Goal: Communication & Community: Connect with others

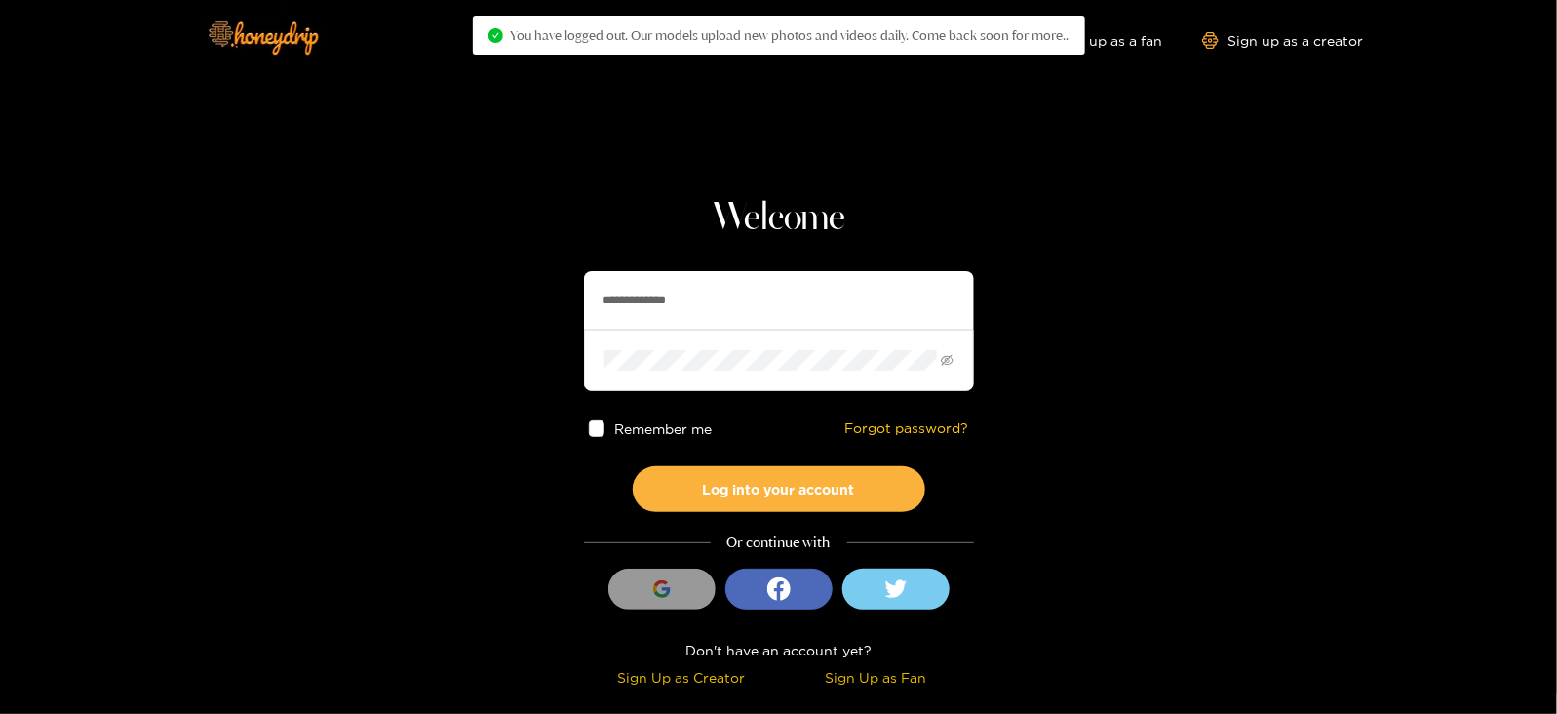
click at [630, 299] on input "**********" at bounding box center [779, 300] width 390 height 58
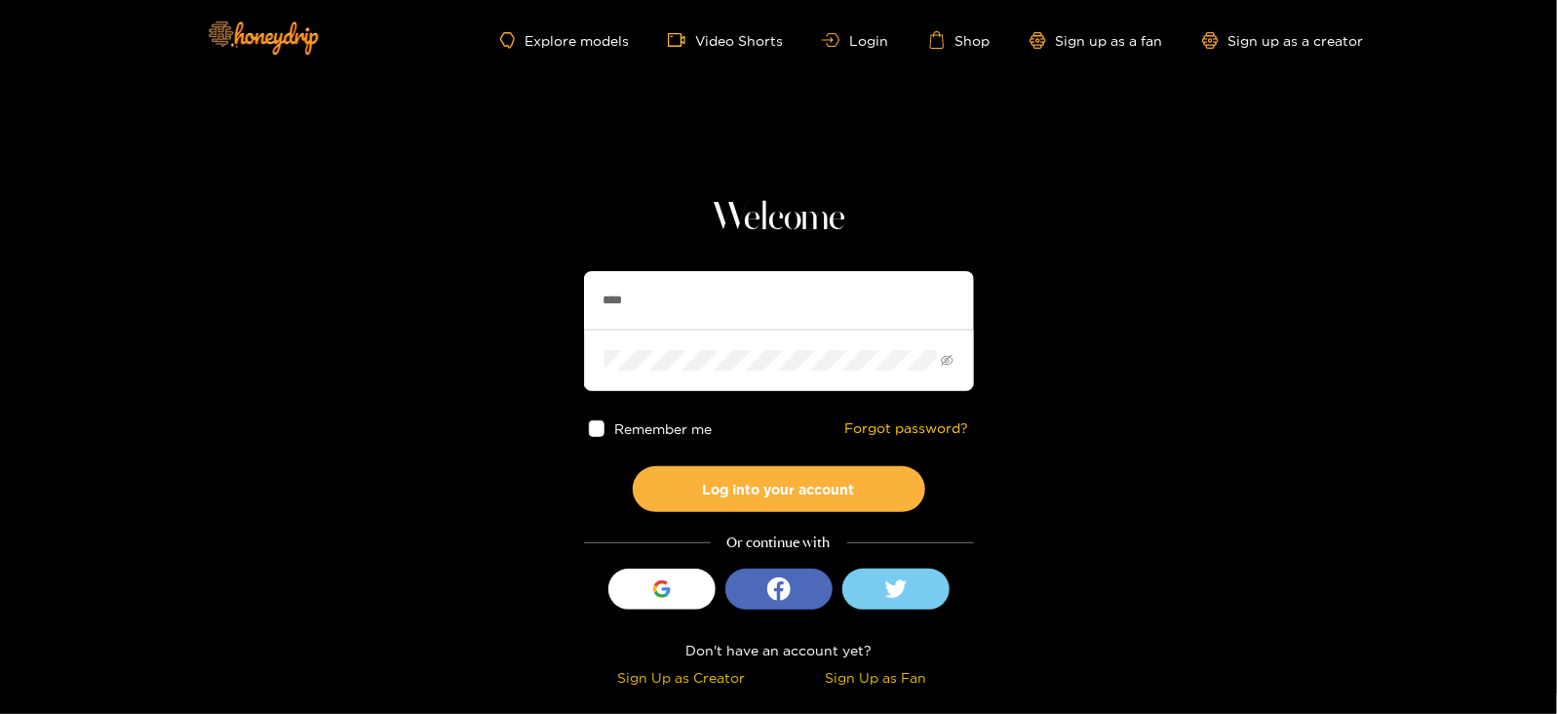
type input "**********"
click at [633, 466] on button "Log into your account" at bounding box center [779, 489] width 292 height 46
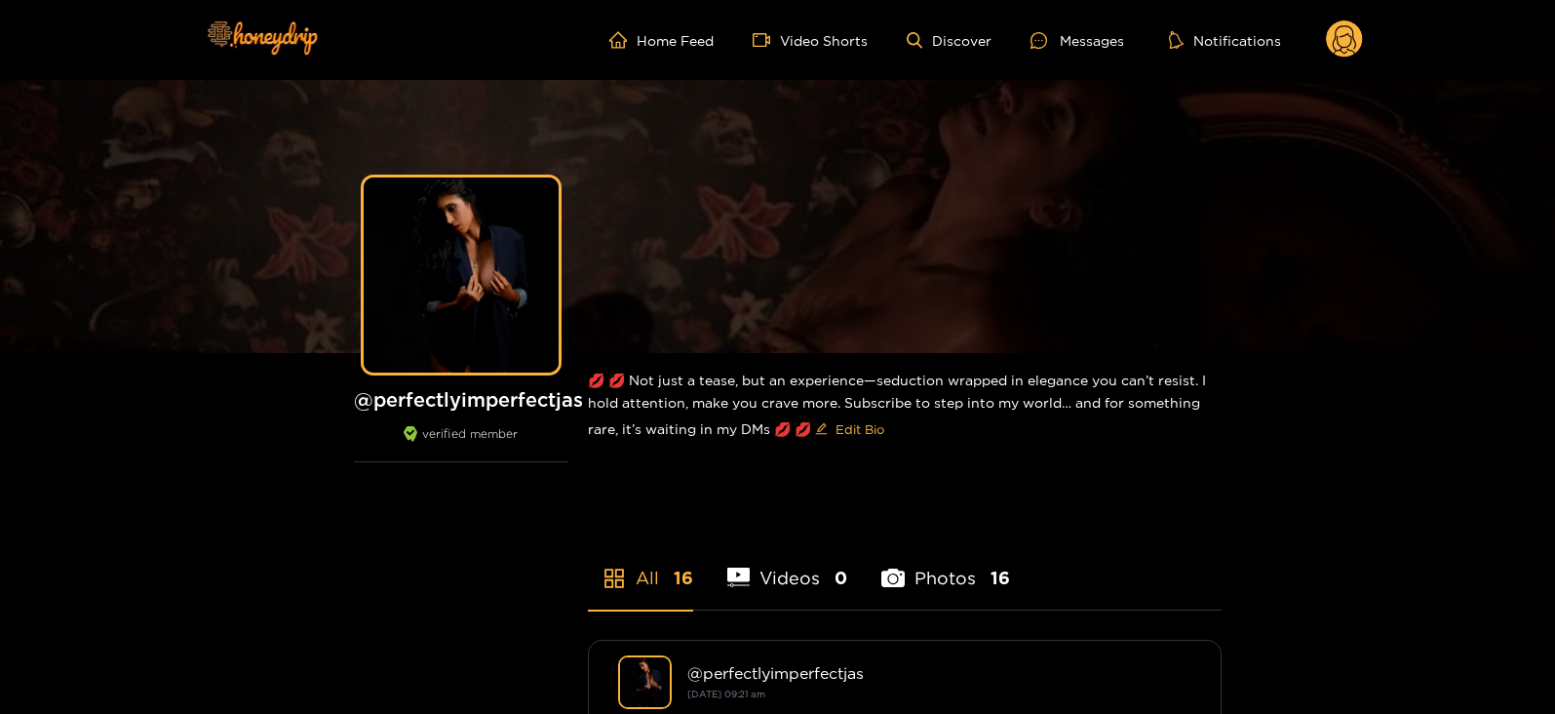
click at [1336, 21] on icon at bounding box center [1344, 39] width 37 height 39
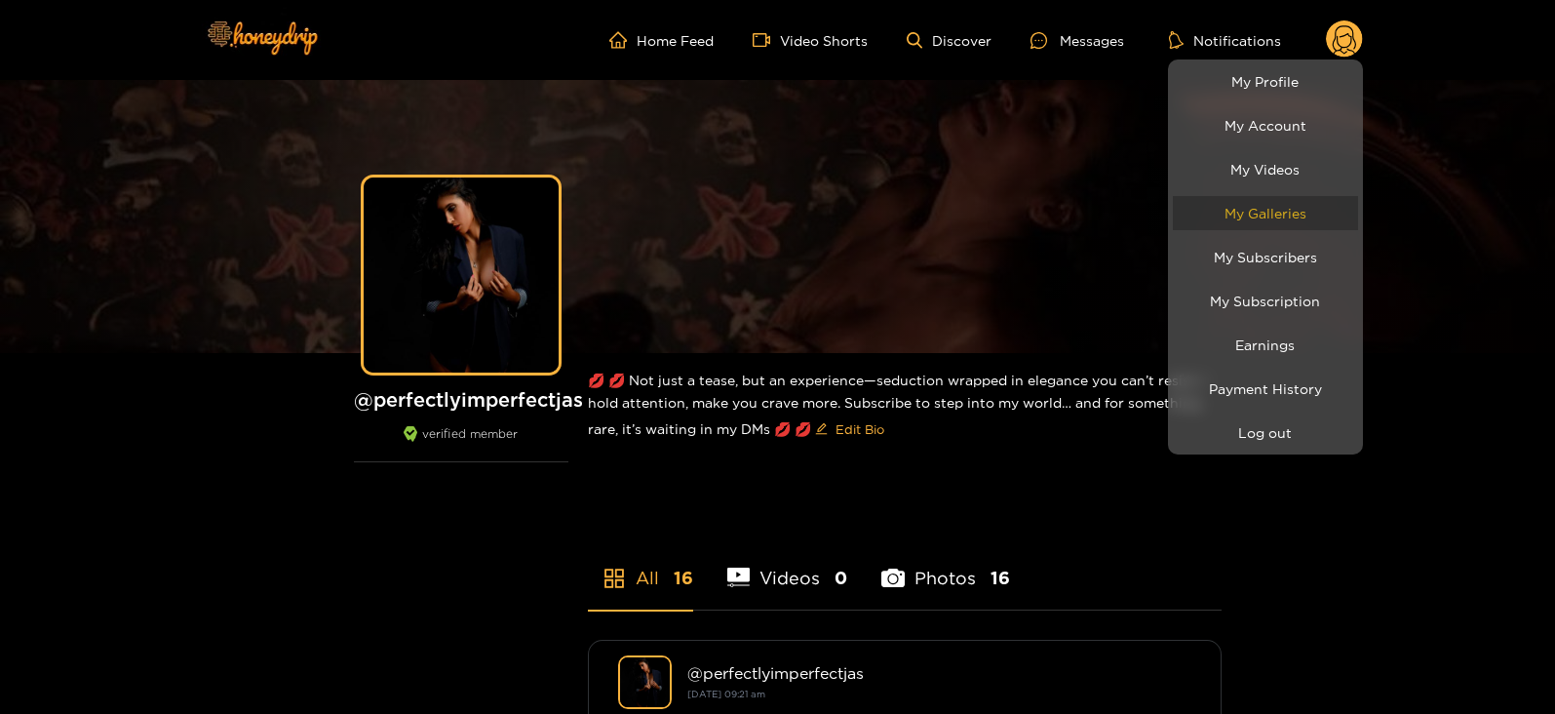
click at [1255, 216] on link "My Galleries" at bounding box center [1265, 213] width 185 height 34
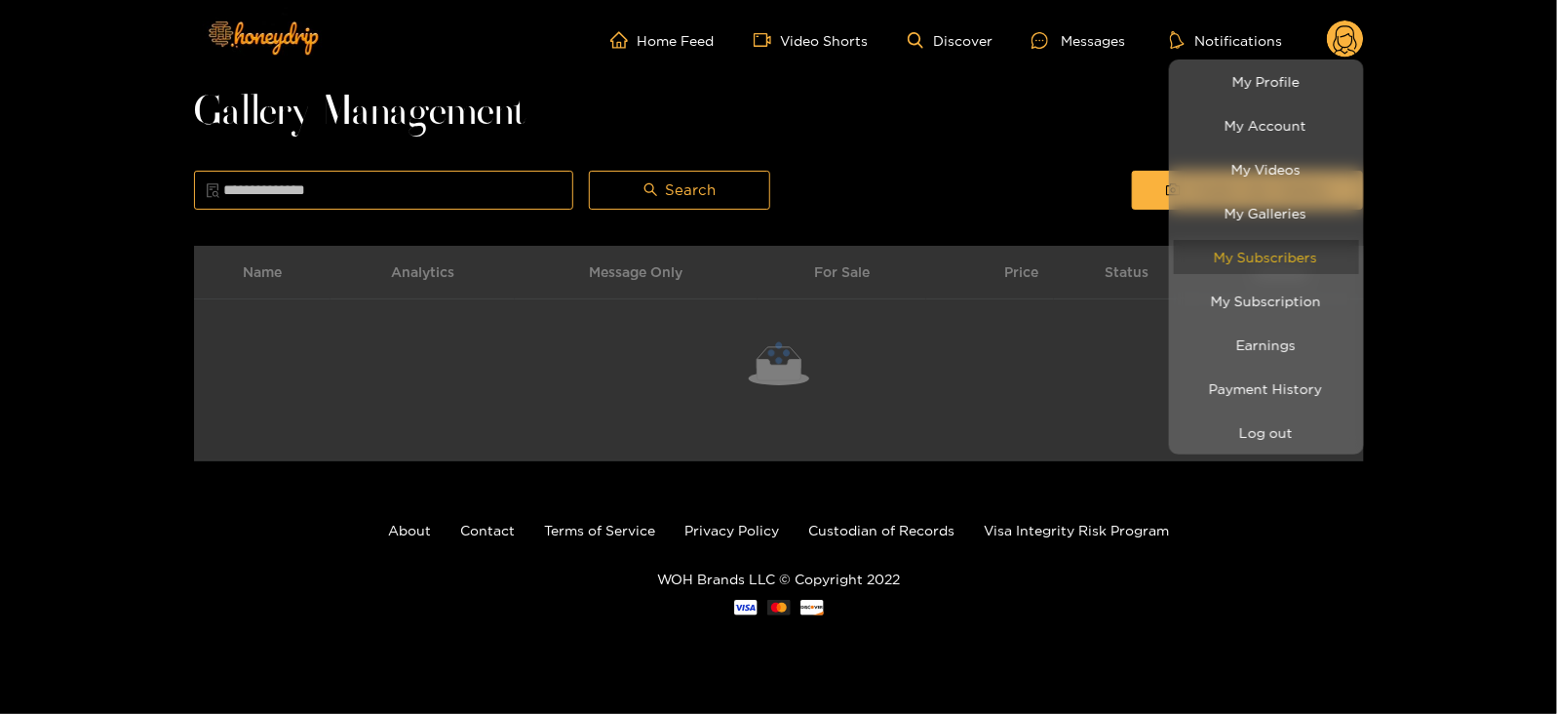
click at [1232, 266] on link "My Subscribers" at bounding box center [1266, 257] width 185 height 34
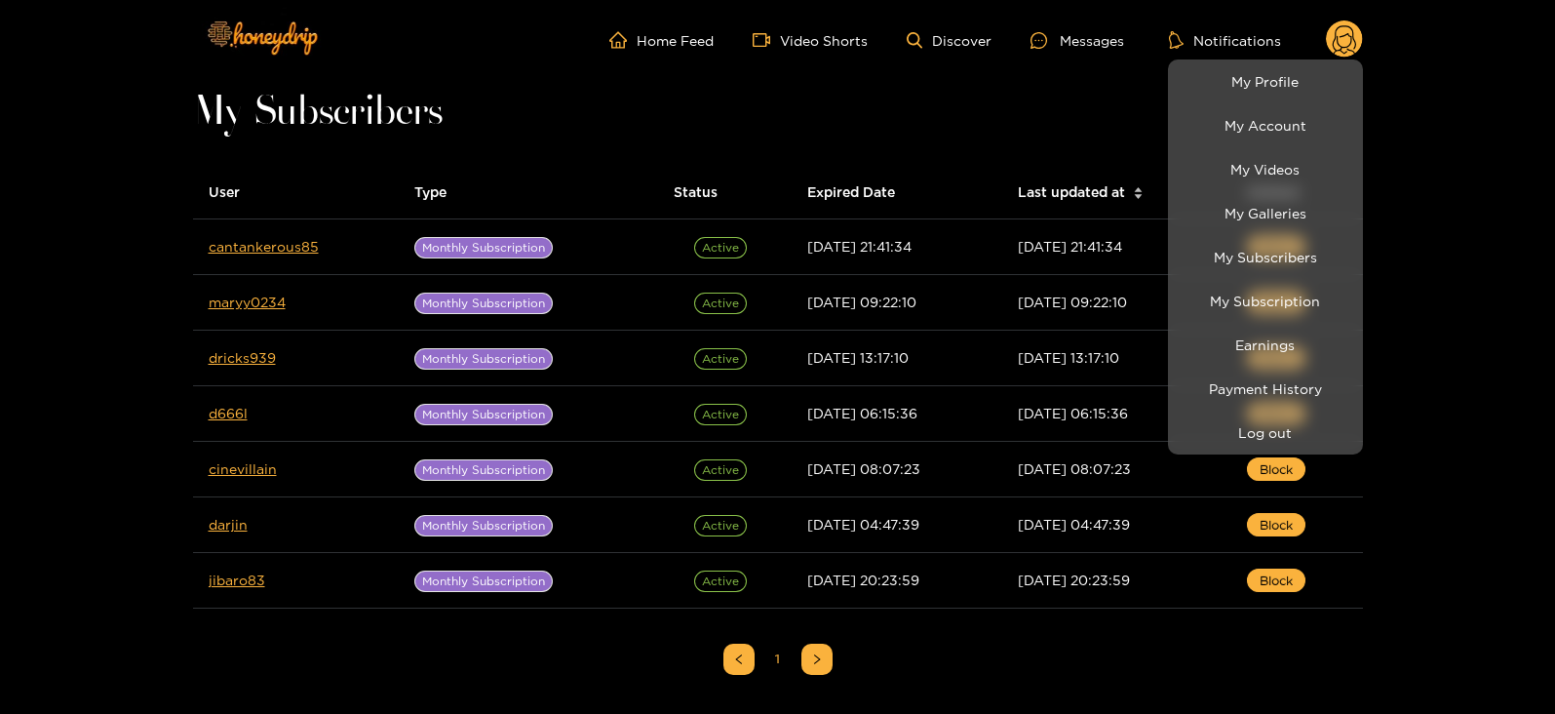
click at [119, 228] on div at bounding box center [777, 357] width 1555 height 714
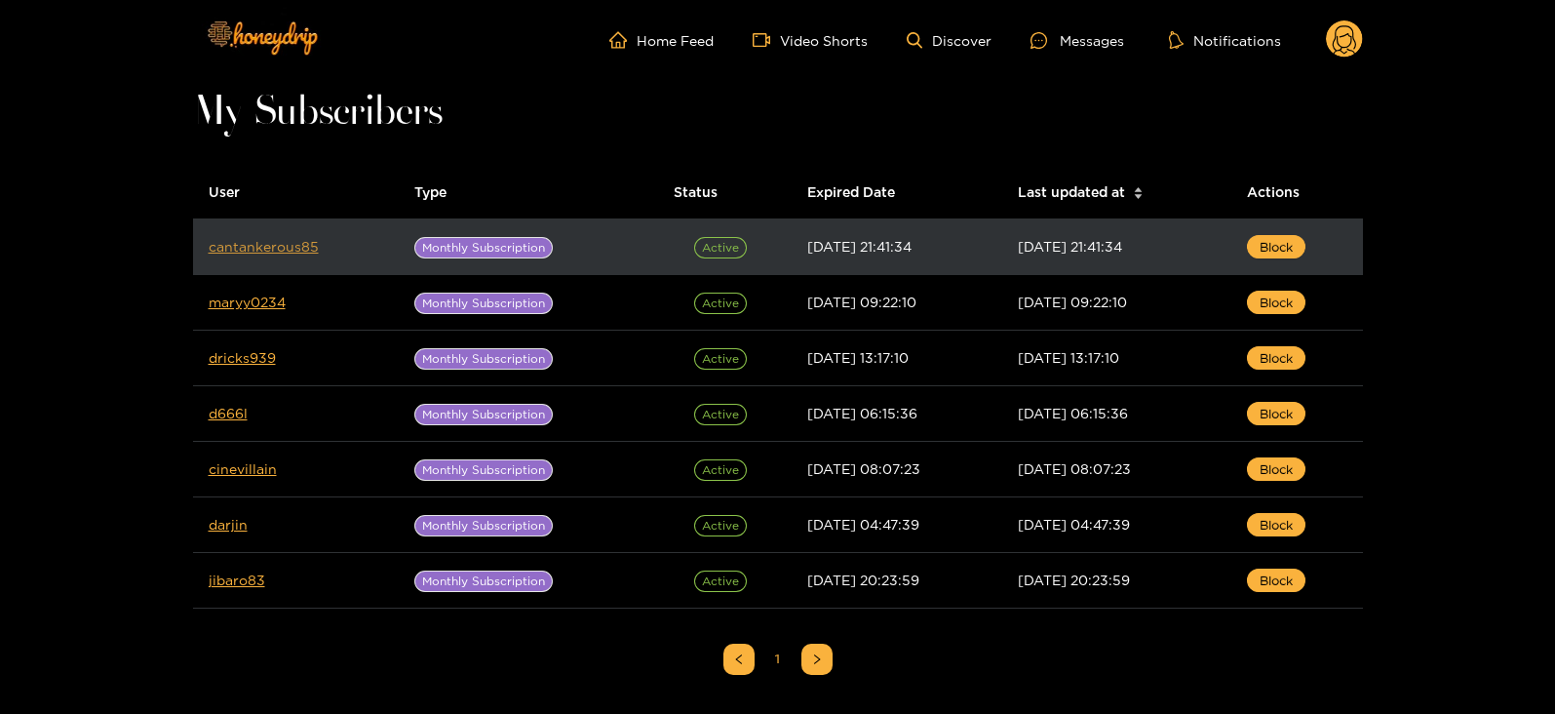
click at [242, 252] on link "cantankerous85" at bounding box center [264, 246] width 110 height 15
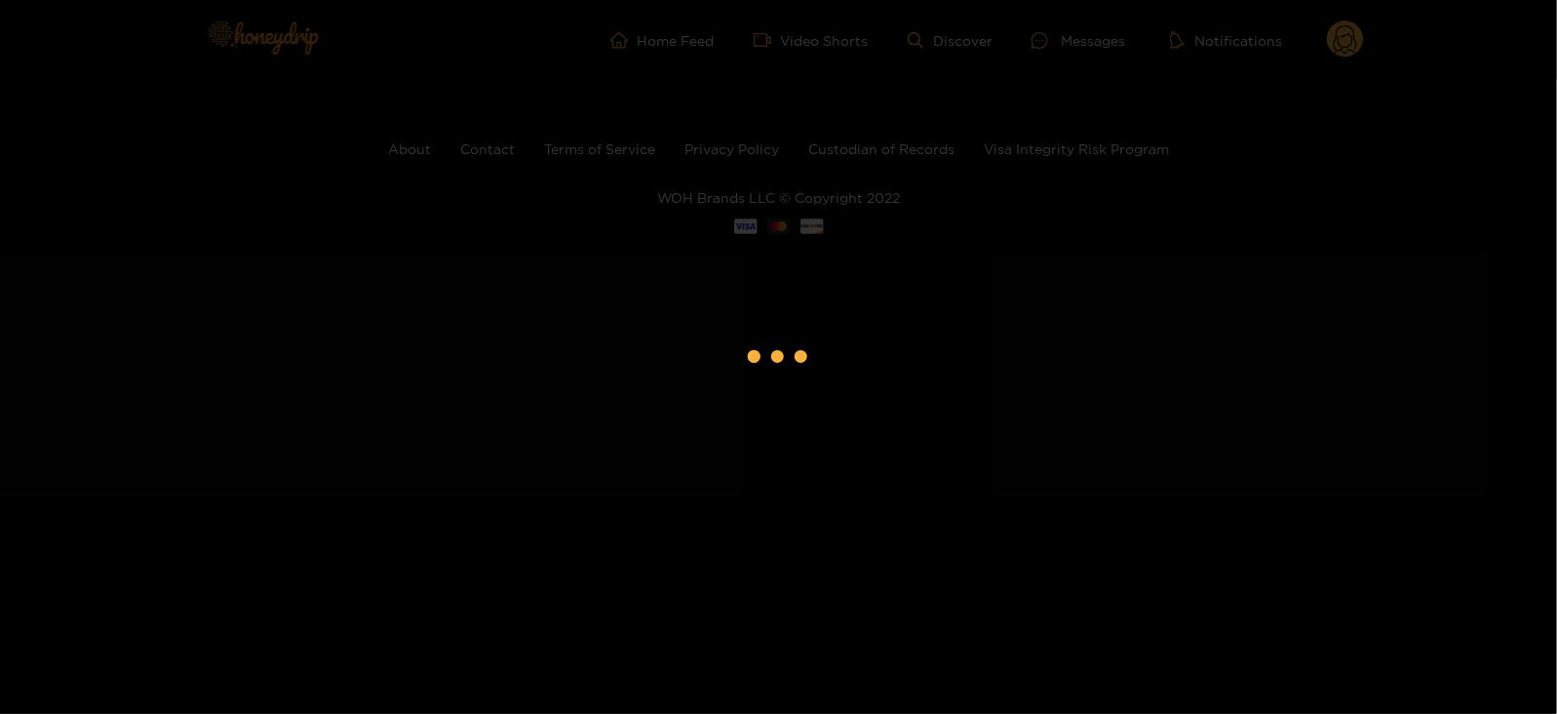
click at [231, 246] on div at bounding box center [778, 357] width 1557 height 714
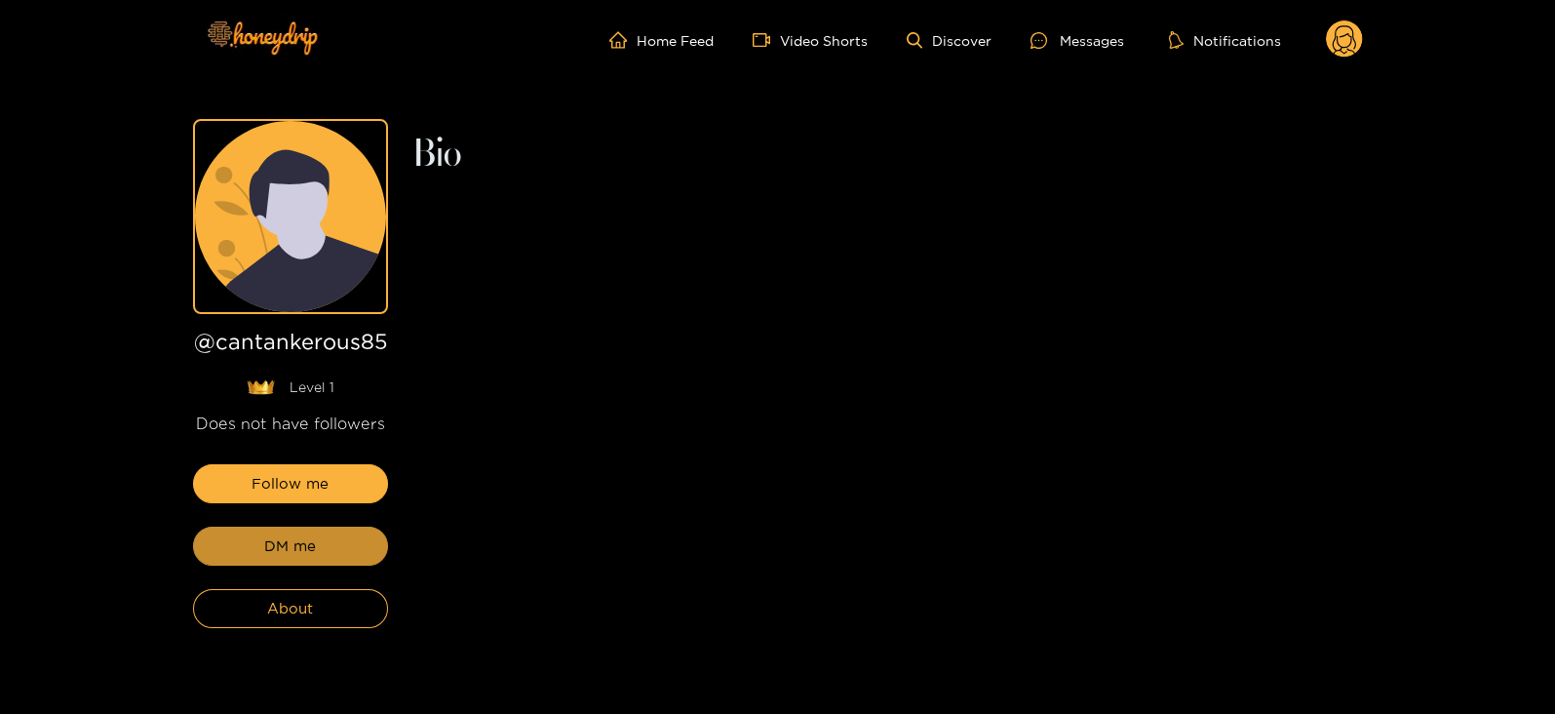
click at [280, 538] on span "DM me" at bounding box center [290, 545] width 52 height 23
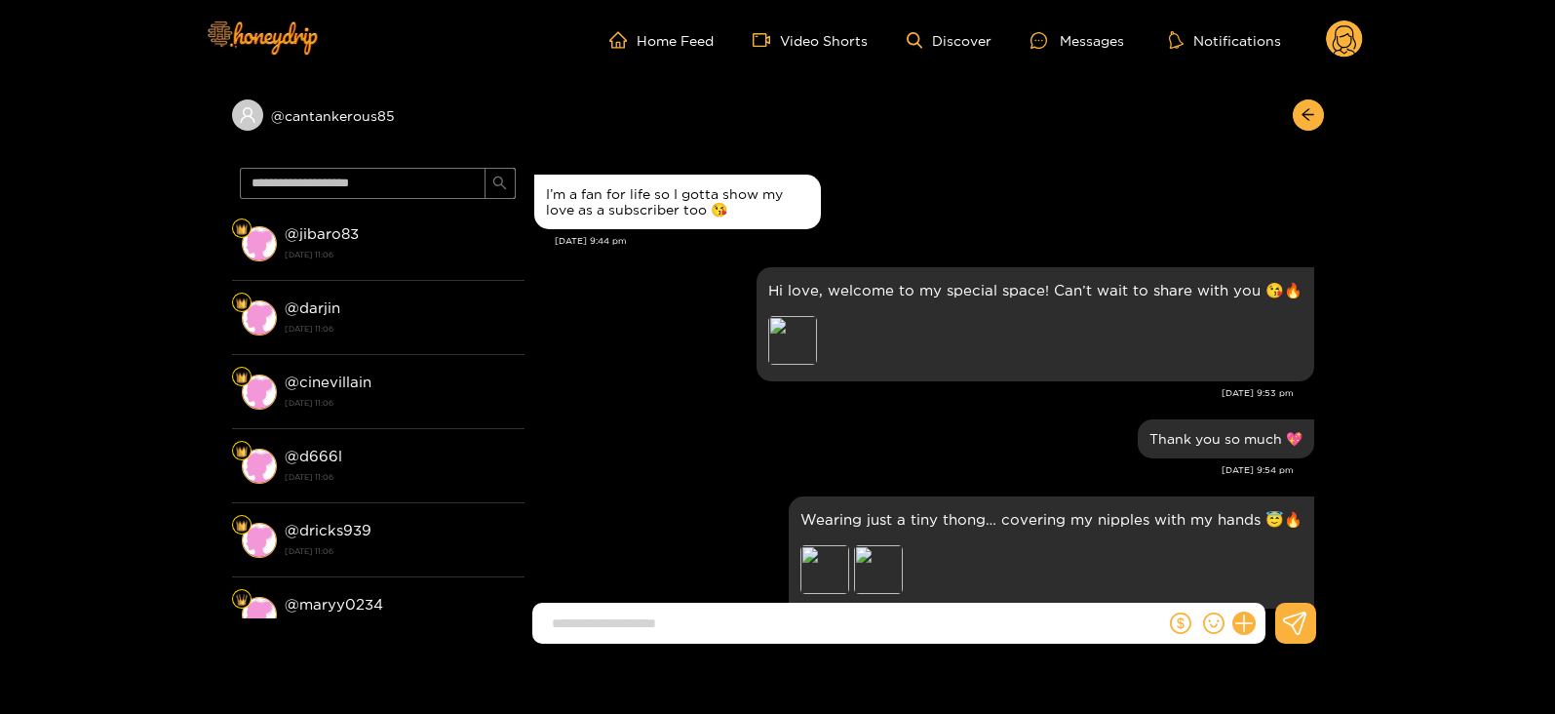
scroll to position [1189, 0]
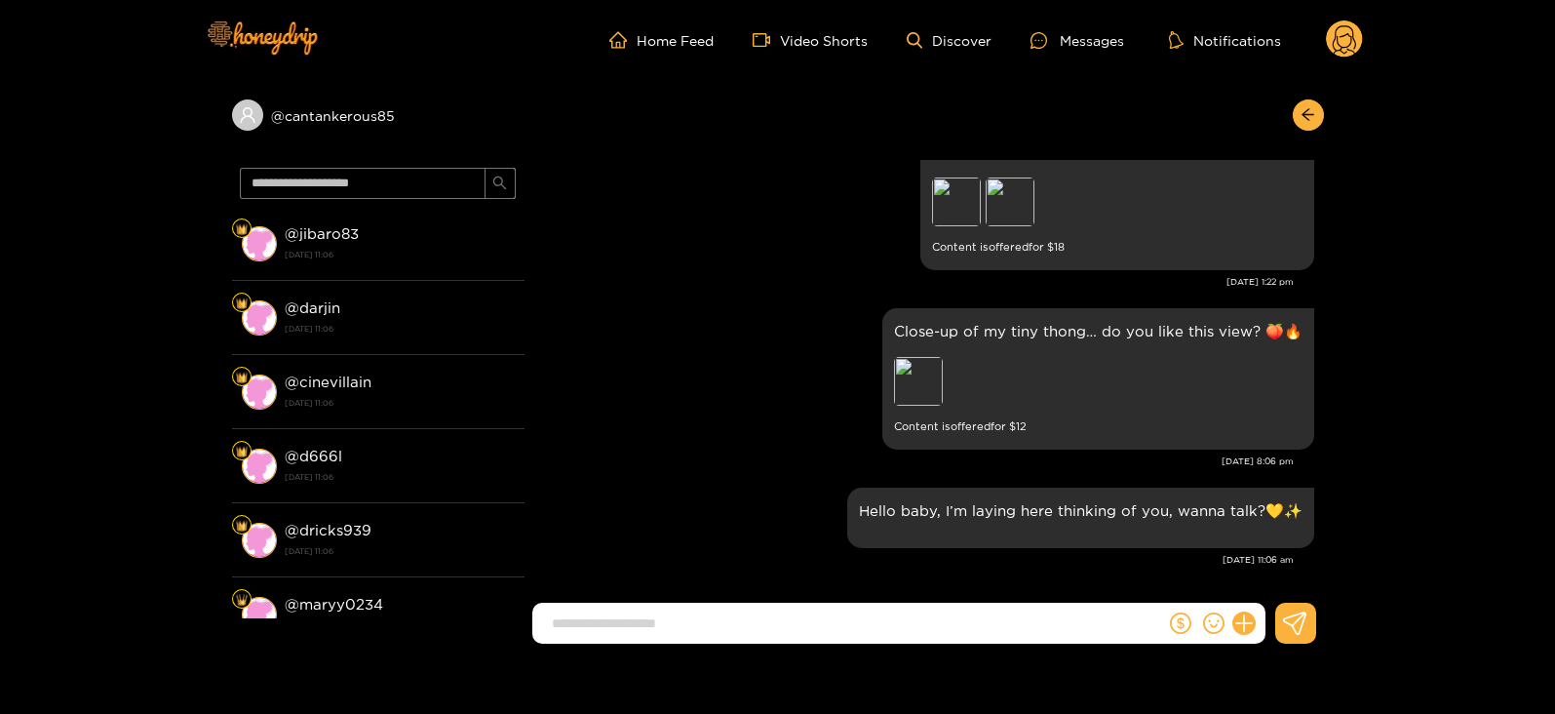
click at [1342, 60] on div "Home Feed Video Shorts Discover Messages Notifications 0" at bounding box center [778, 40] width 1170 height 80
click at [1330, 47] on circle at bounding box center [1344, 38] width 37 height 37
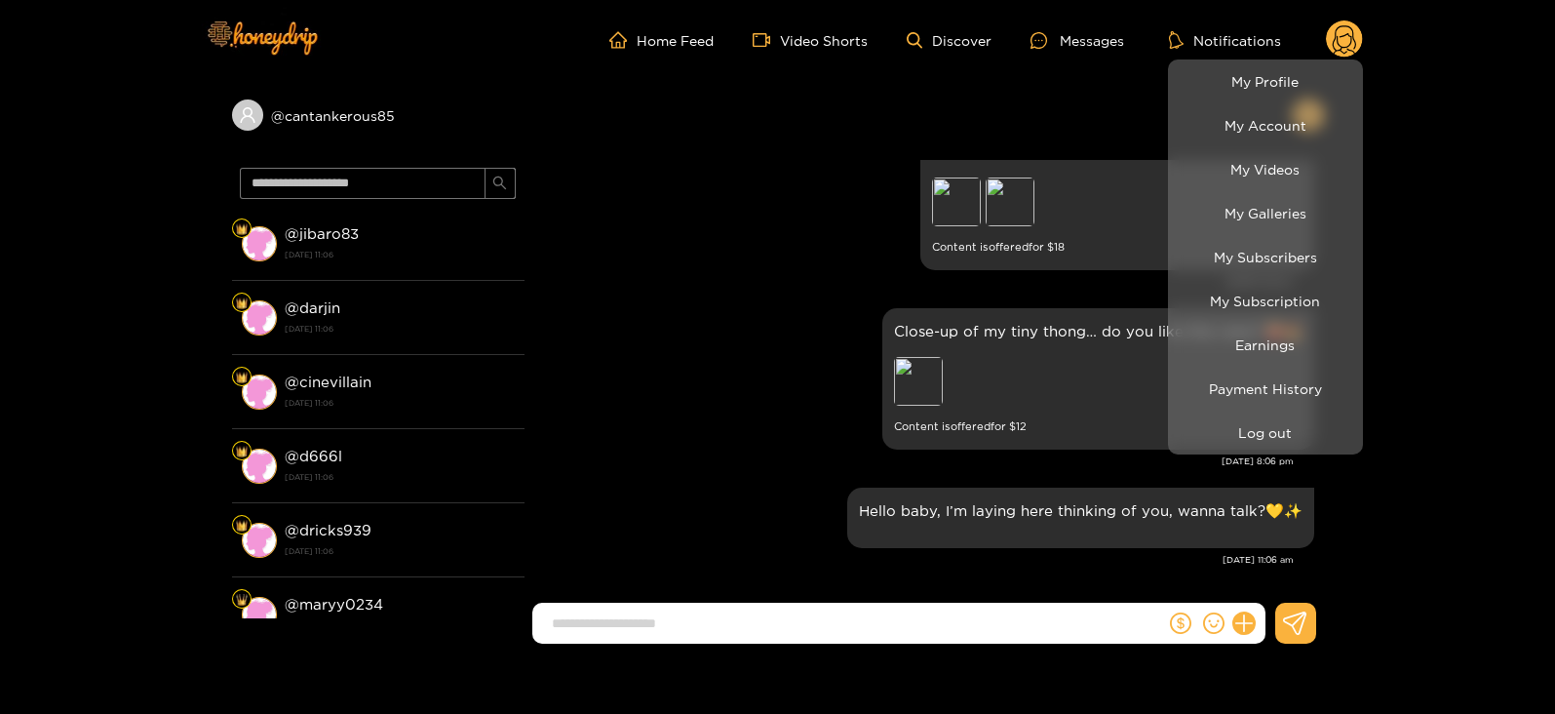
click at [461, 461] on div at bounding box center [777, 357] width 1555 height 714
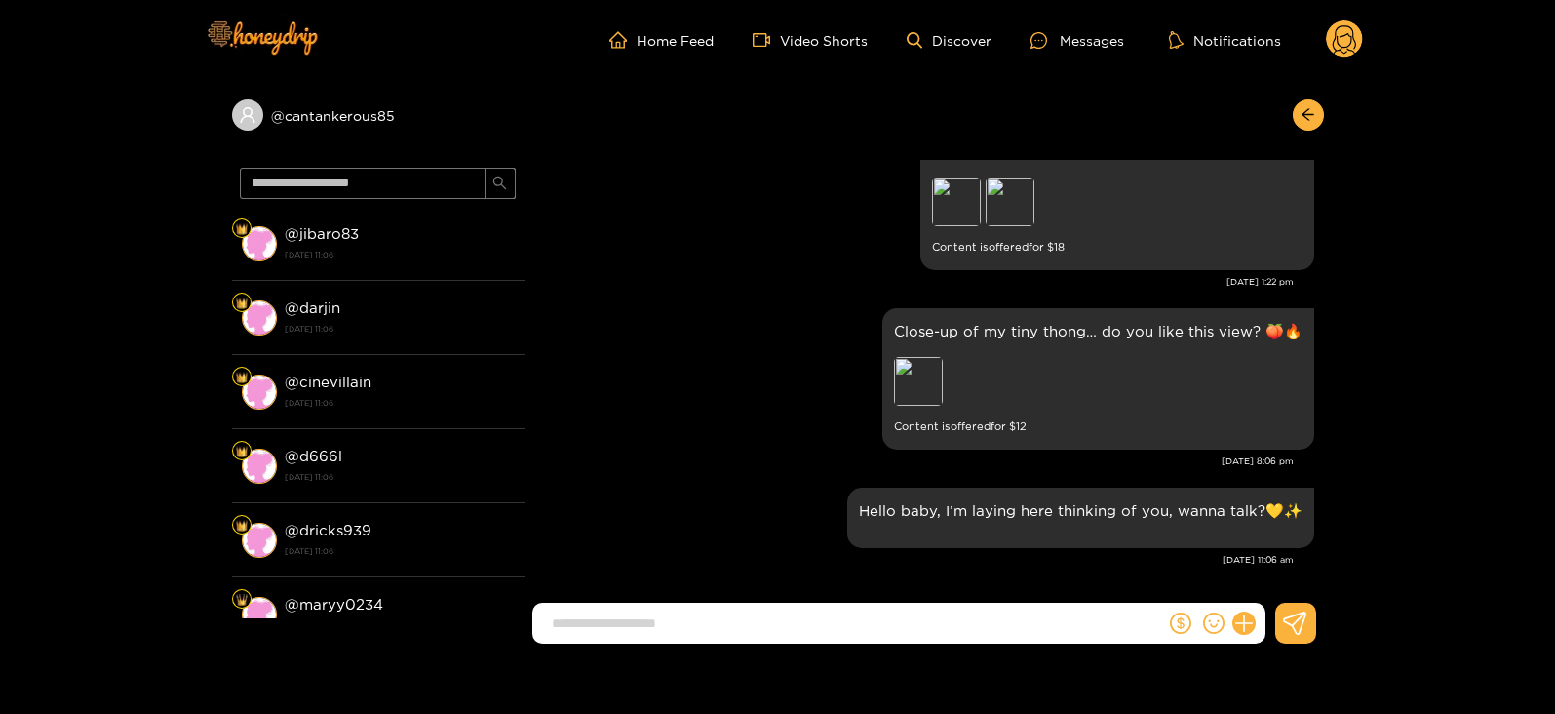
click at [461, 461] on div "@ d666l 3 October 2025 11:06" at bounding box center [400, 466] width 230 height 44
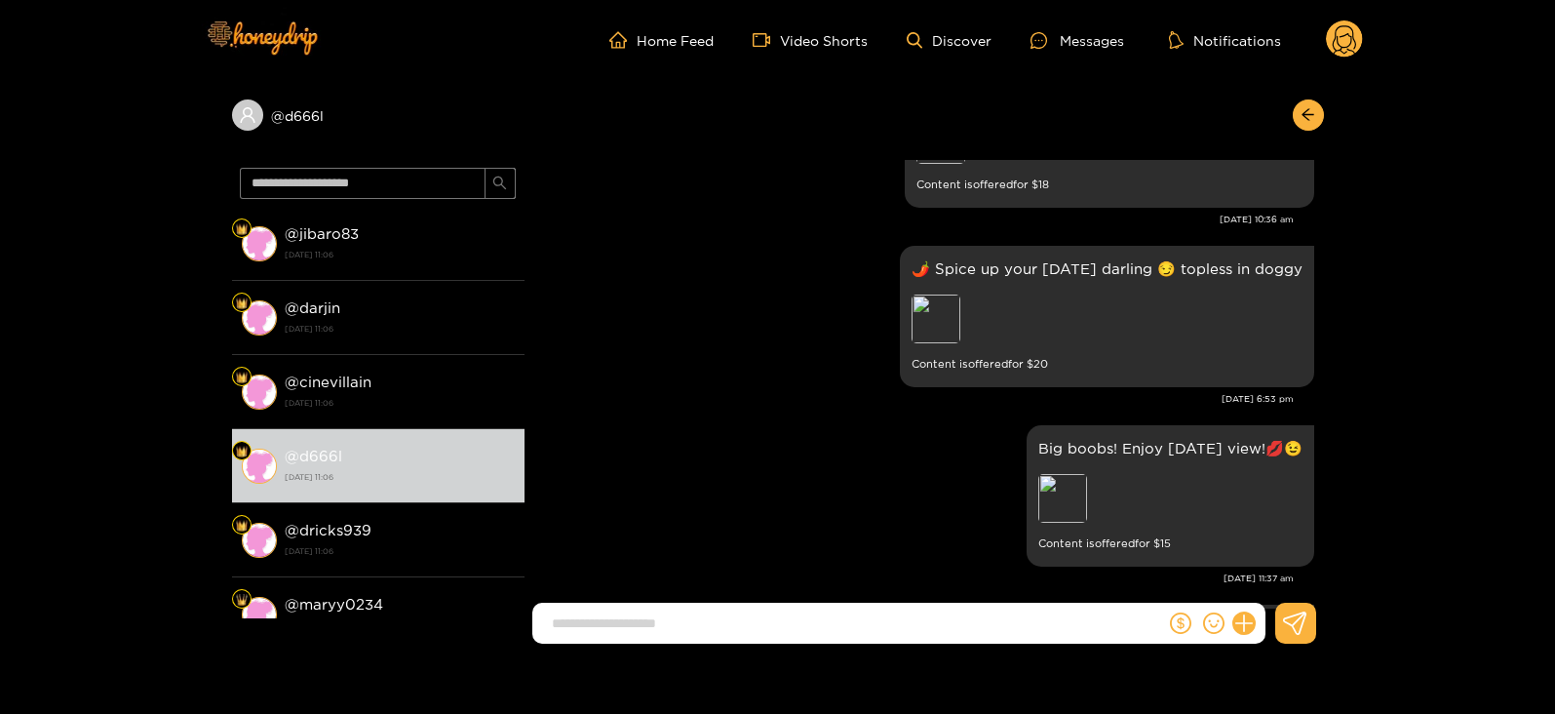
click at [1340, 40] on circle at bounding box center [1344, 38] width 37 height 37
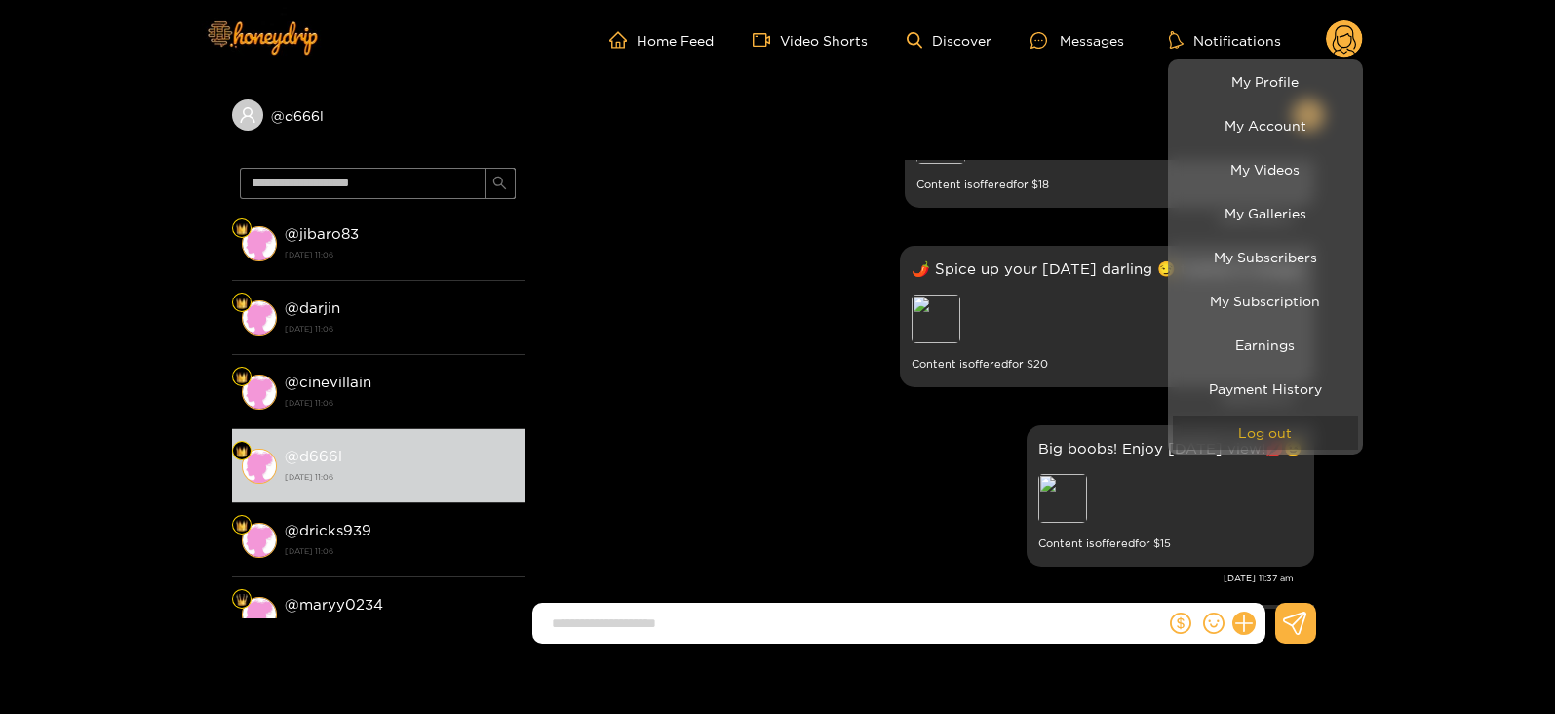
click at [1223, 432] on button "Log out" at bounding box center [1265, 432] width 185 height 34
